Goal: Check status: Check status

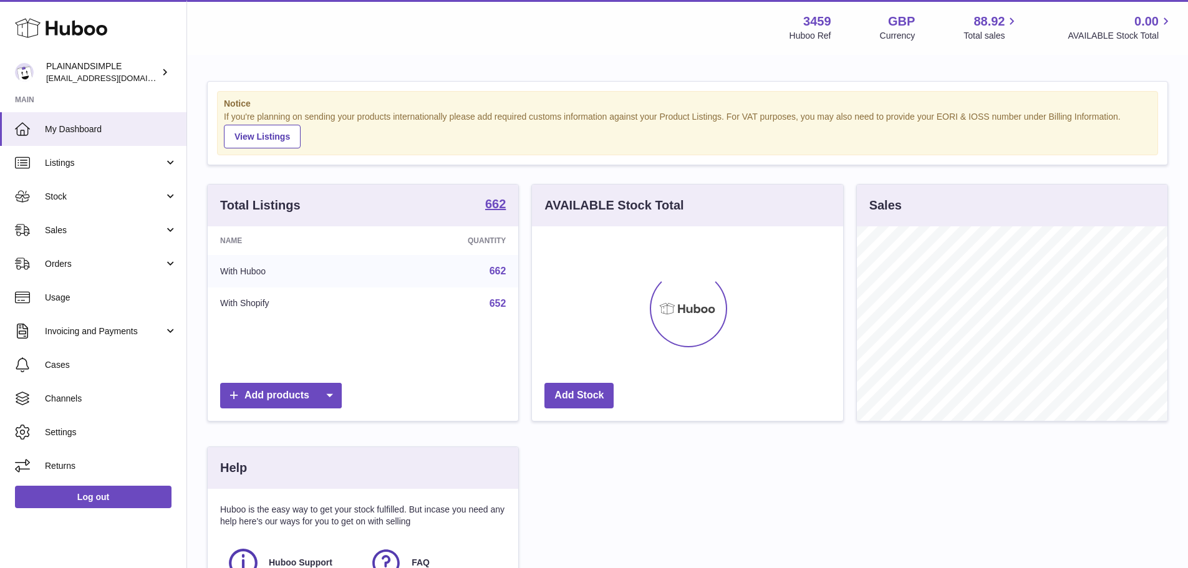
scroll to position [195, 314]
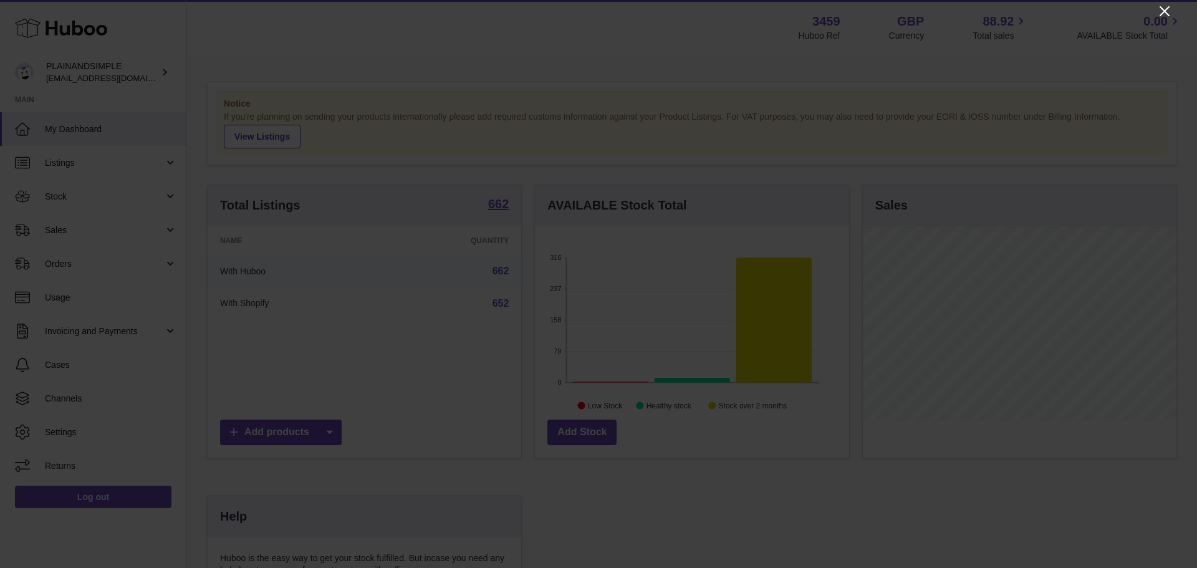
click at [1164, 10] on icon "Close" at bounding box center [1165, 11] width 10 height 10
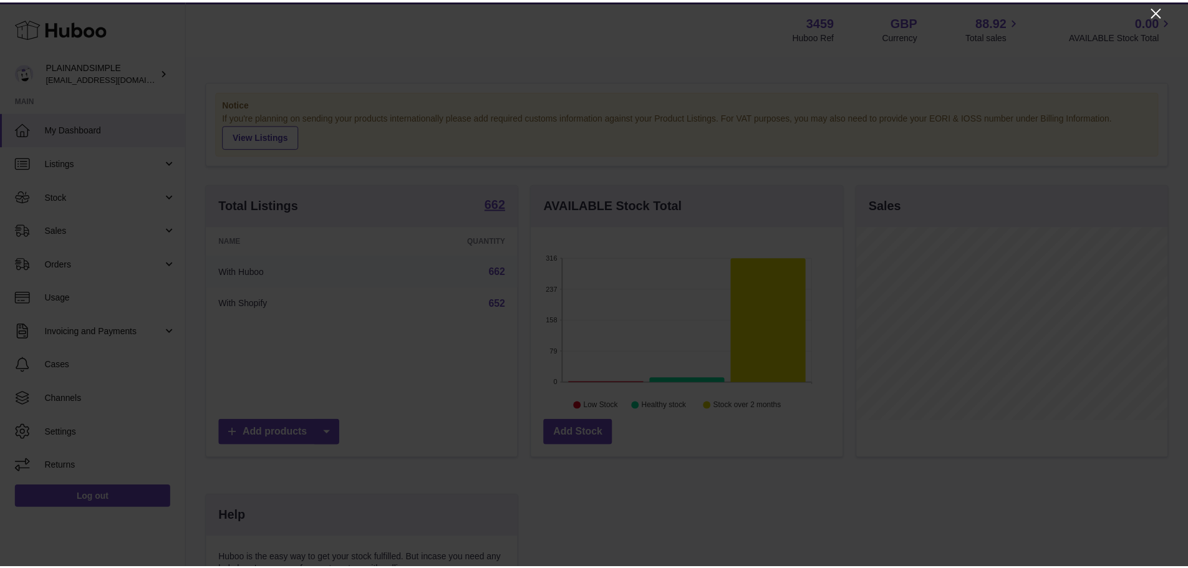
scroll to position [623366, 623250]
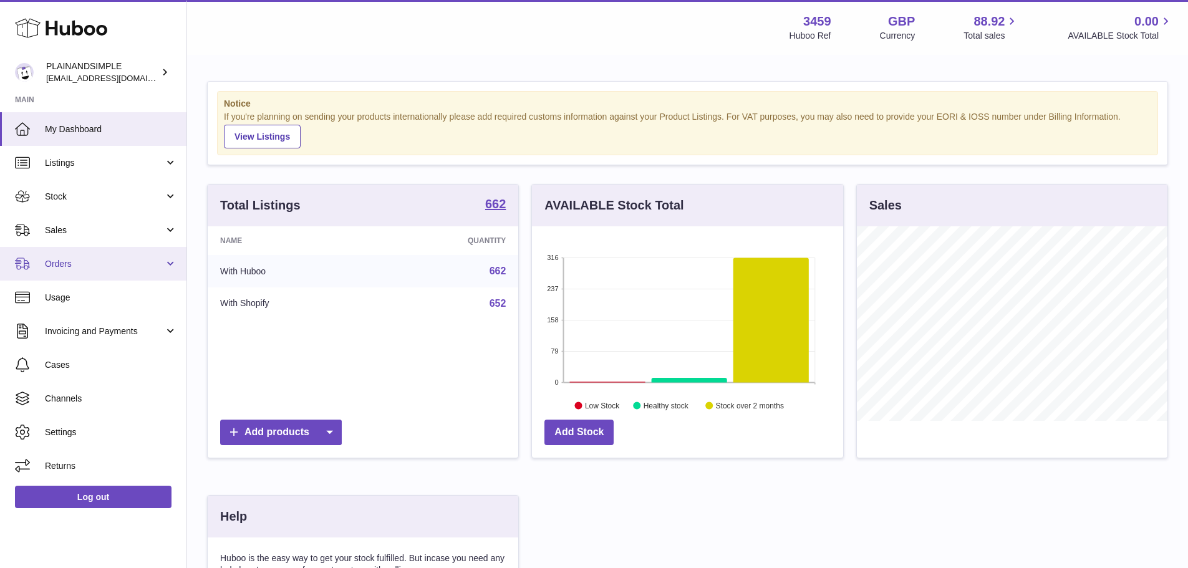
click at [102, 261] on span "Orders" at bounding box center [104, 264] width 119 height 12
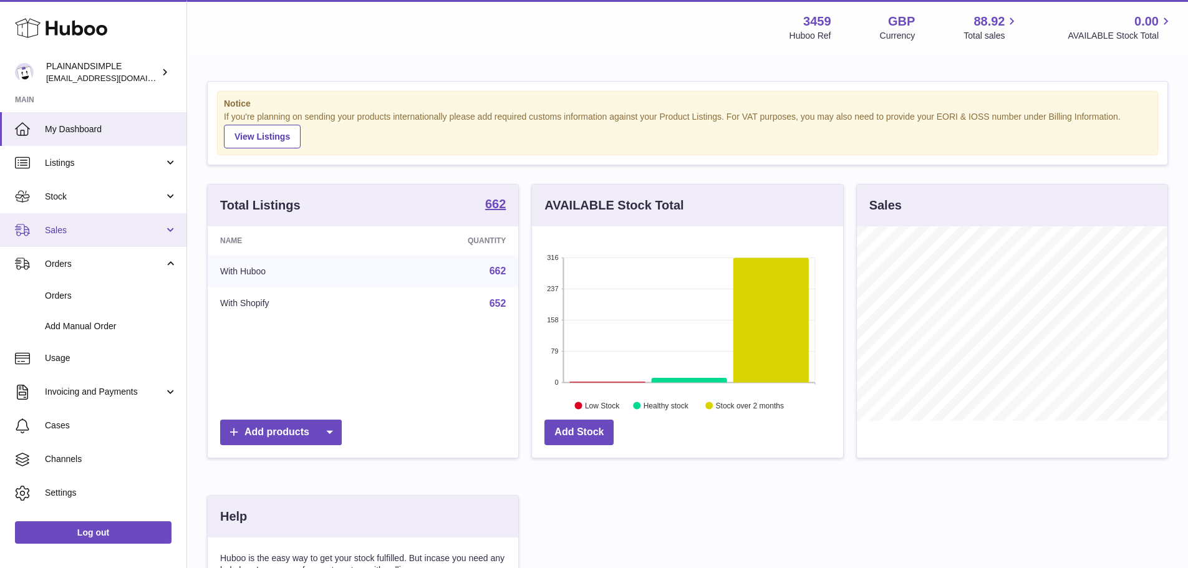
click at [92, 235] on span "Sales" at bounding box center [104, 230] width 119 height 12
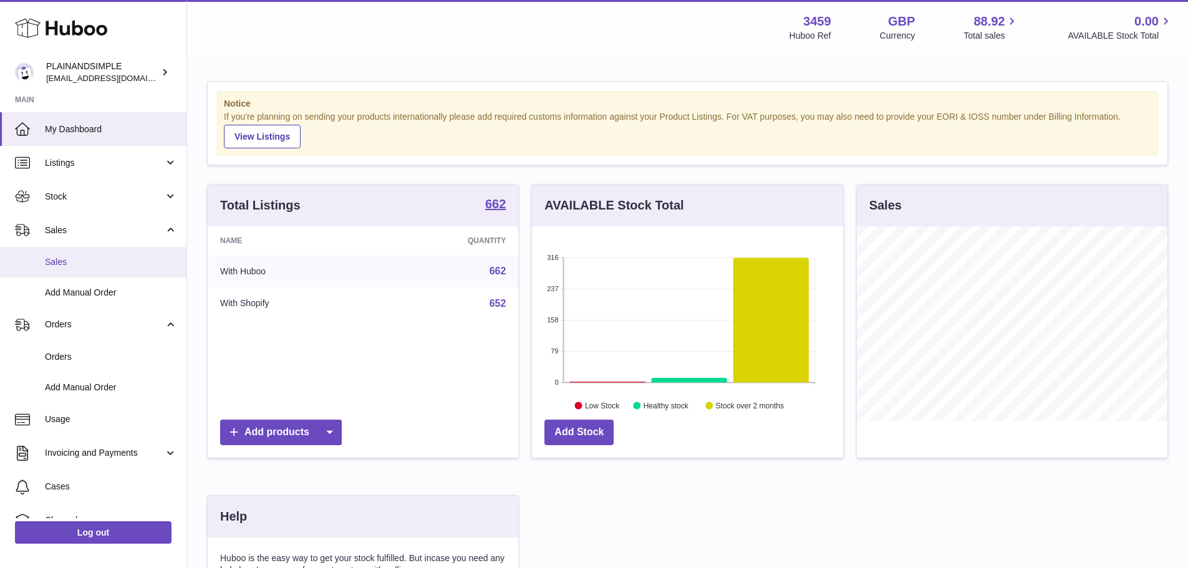
click at [99, 271] on link "Sales" at bounding box center [93, 262] width 186 height 31
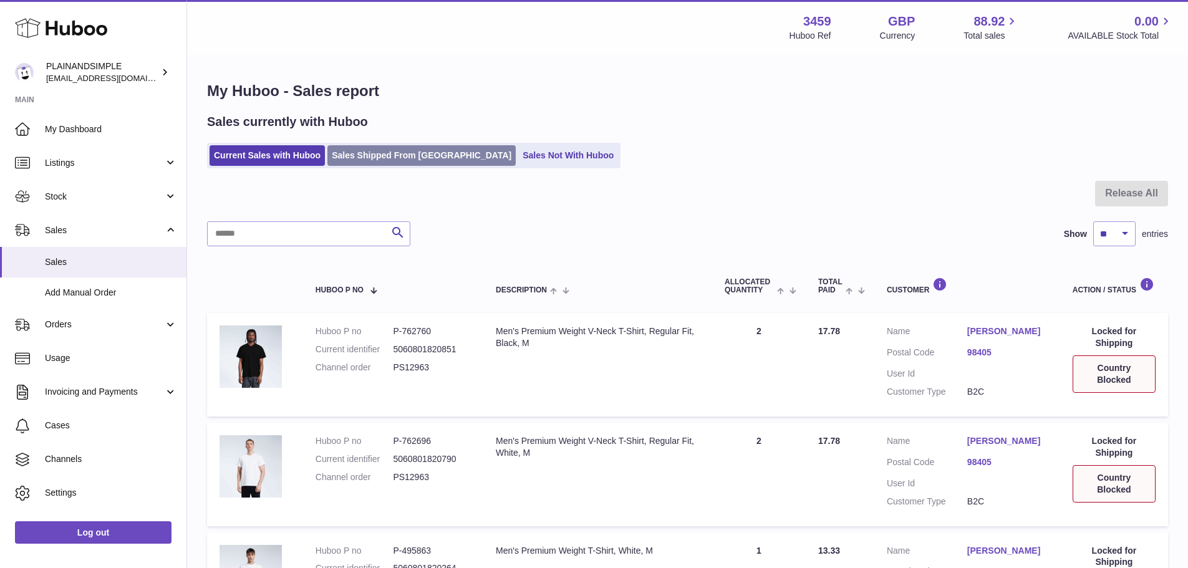
click at [383, 150] on link "Sales Shipped From [GEOGRAPHIC_DATA]" at bounding box center [421, 155] width 188 height 21
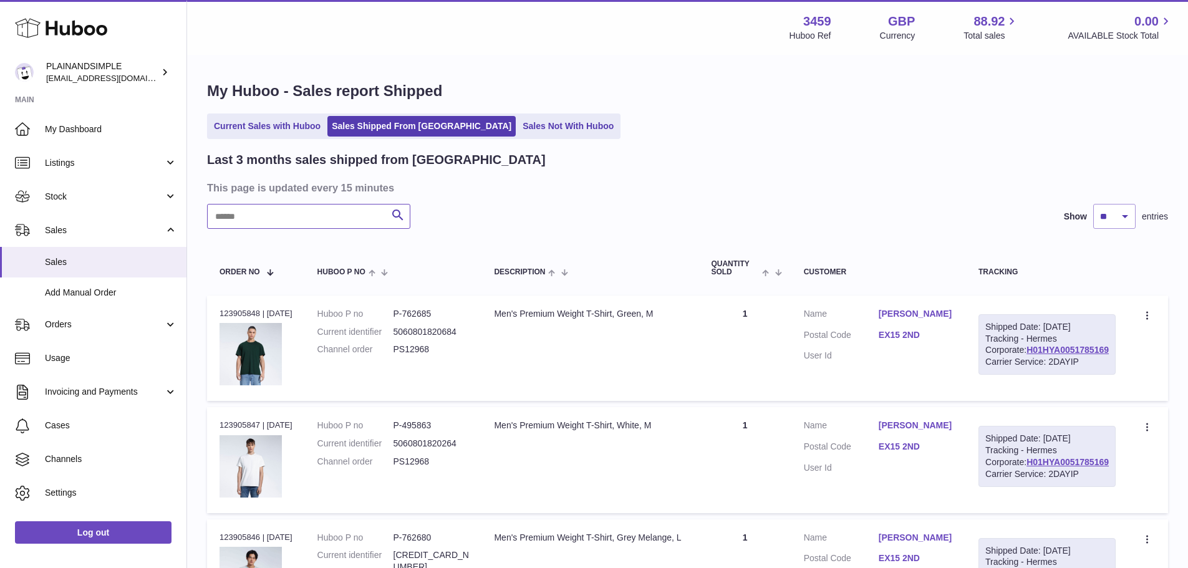
click at [312, 214] on input "text" at bounding box center [308, 216] width 203 height 25
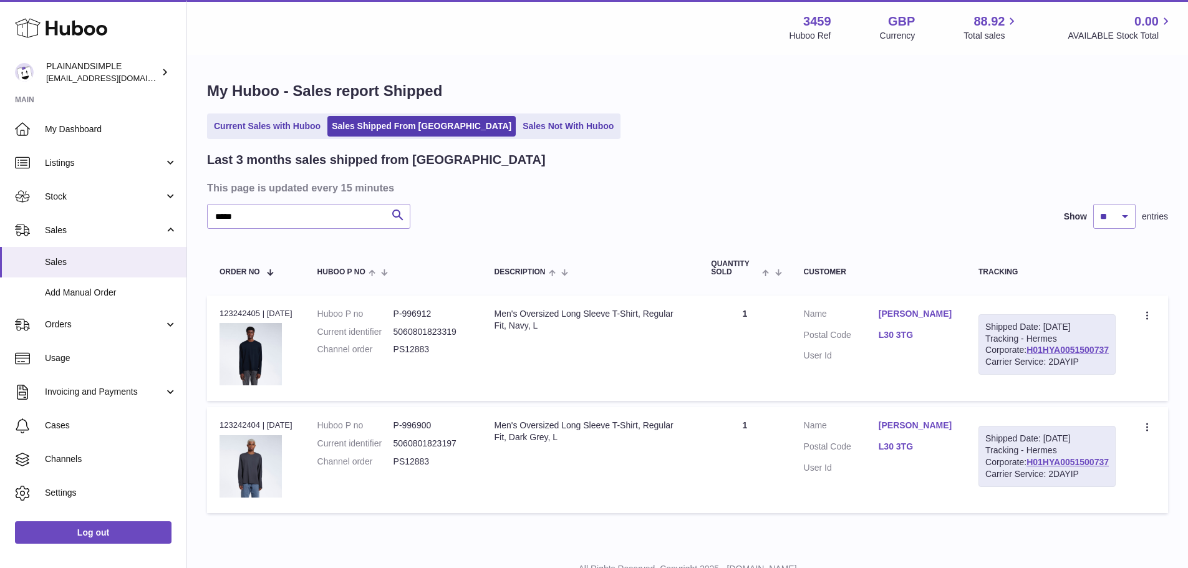
click at [229, 308] on div "Order no 123242405 | [DATE]" at bounding box center [255, 313] width 73 height 11
copy div "123242405"
click at [312, 221] on input "*****" at bounding box center [308, 216] width 203 height 25
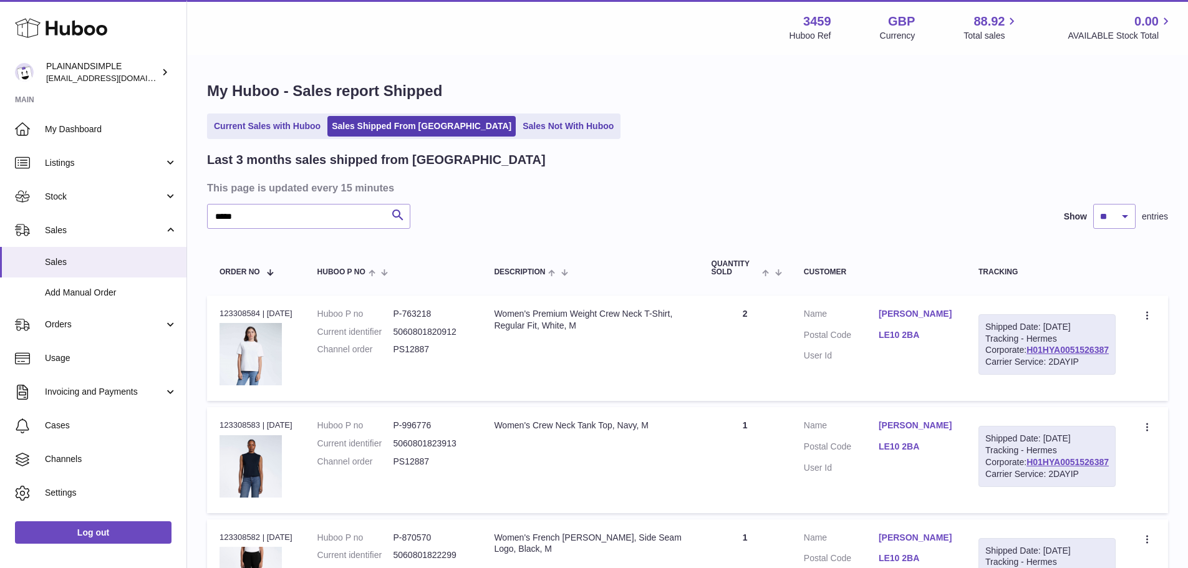
click at [242, 314] on div "Order no 123308584 | [DATE]" at bounding box center [255, 313] width 73 height 11
copy div "123308584"
drag, startPoint x: 378, startPoint y: 213, endPoint x: 0, endPoint y: 213, distance: 377.9
click at [0, 213] on div "Huboo PLAINANDSIMPLE [EMAIL_ADDRESS][DOMAIN_NAME] Main My Dashboard Listings No…" at bounding box center [594, 420] width 1188 height 841
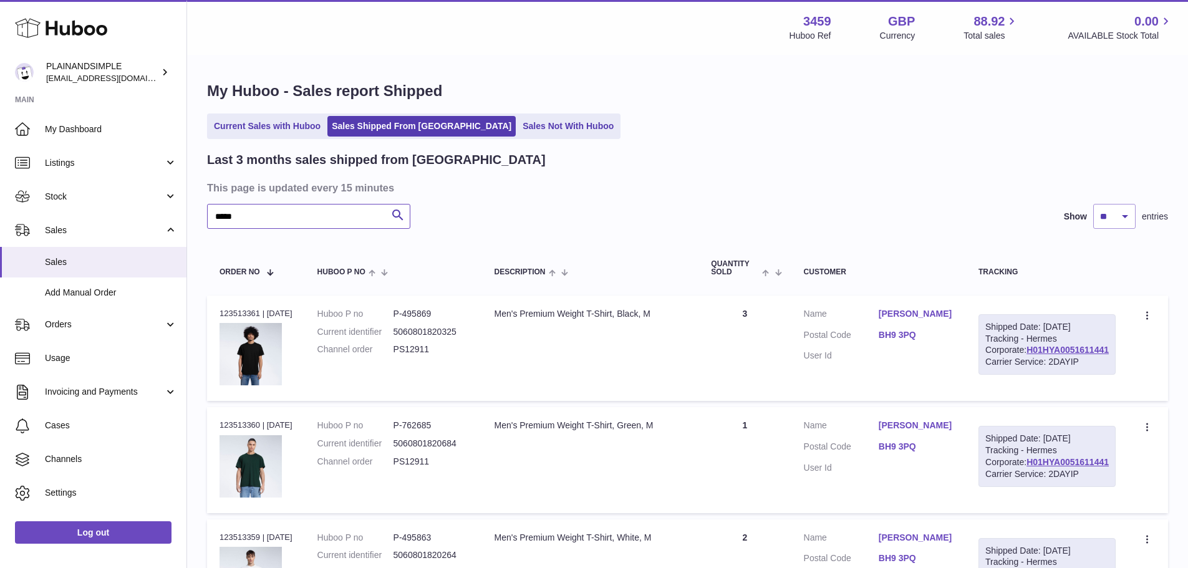
type input "*****"
click at [234, 316] on div "Order no 123513361 | [DATE]" at bounding box center [255, 313] width 73 height 11
copy div "123513361"
